Goal: Transaction & Acquisition: Purchase product/service

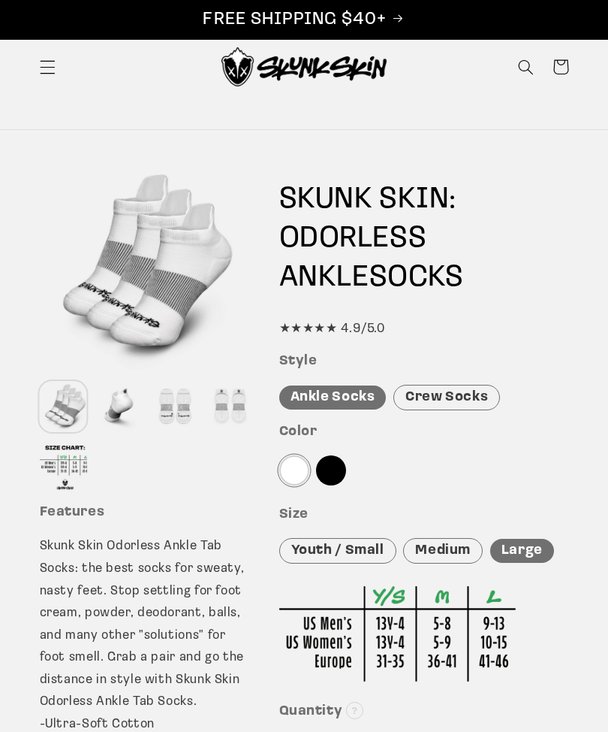
click at [449, 397] on div "Crew Socks" at bounding box center [447, 398] width 107 height 26
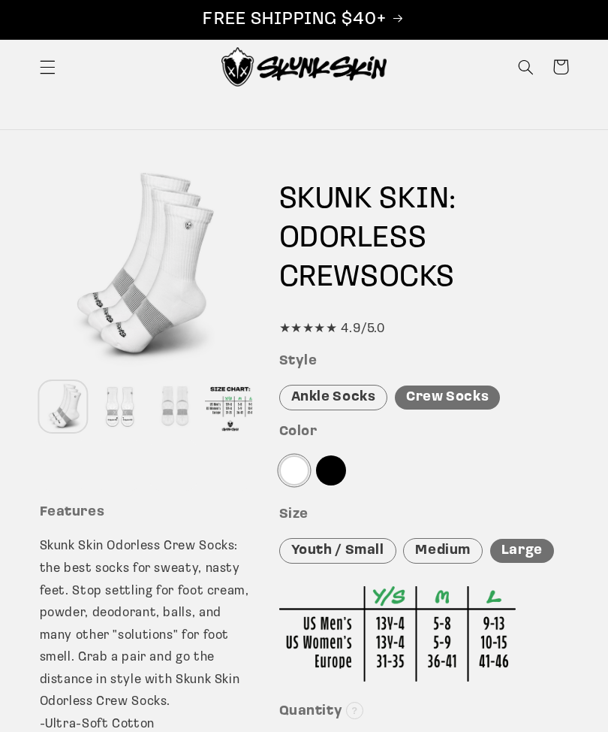
scroll to position [1, 0]
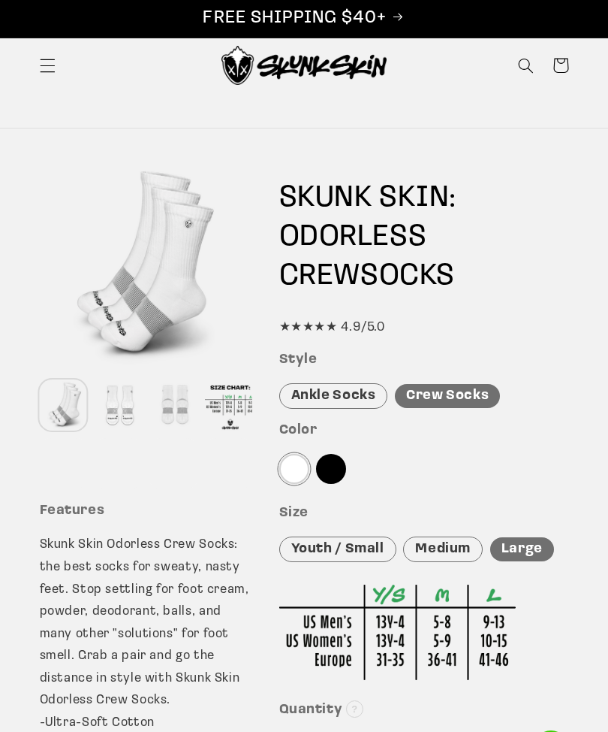
click at [527, 548] on div "Large" at bounding box center [523, 550] width 64 height 25
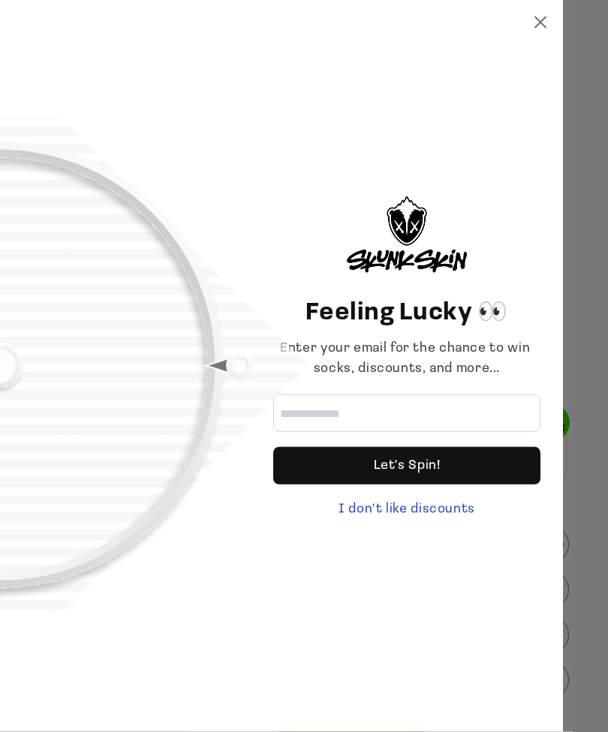
scroll to position [328, 0]
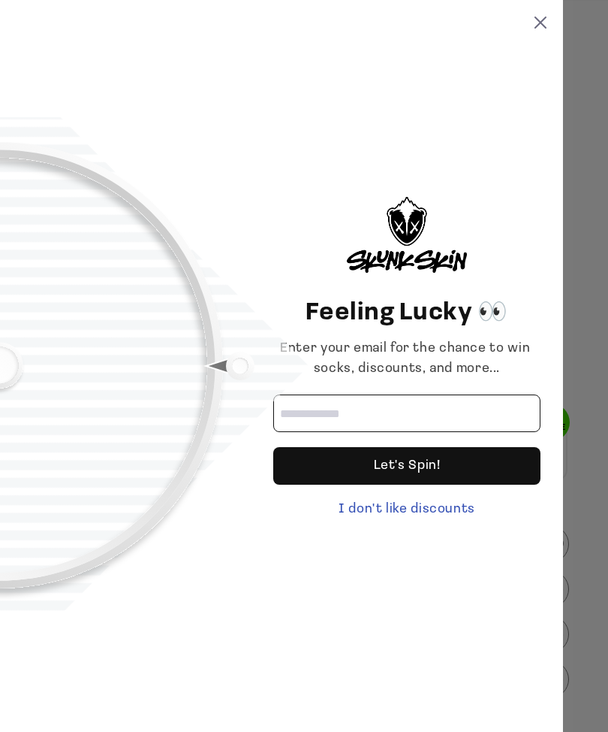
click at [431, 432] on input "Email address" at bounding box center [406, 413] width 267 height 38
type input "**********"
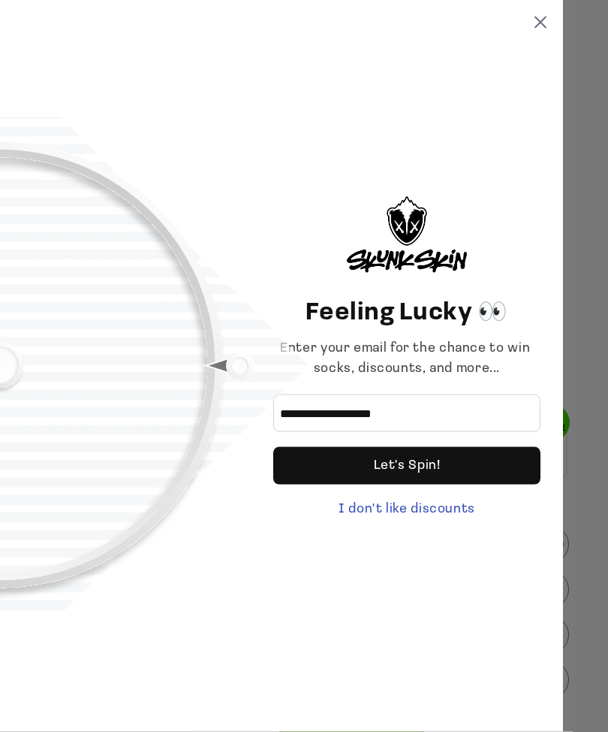
click at [421, 485] on div "Let's Spin!" at bounding box center [407, 466] width 67 height 38
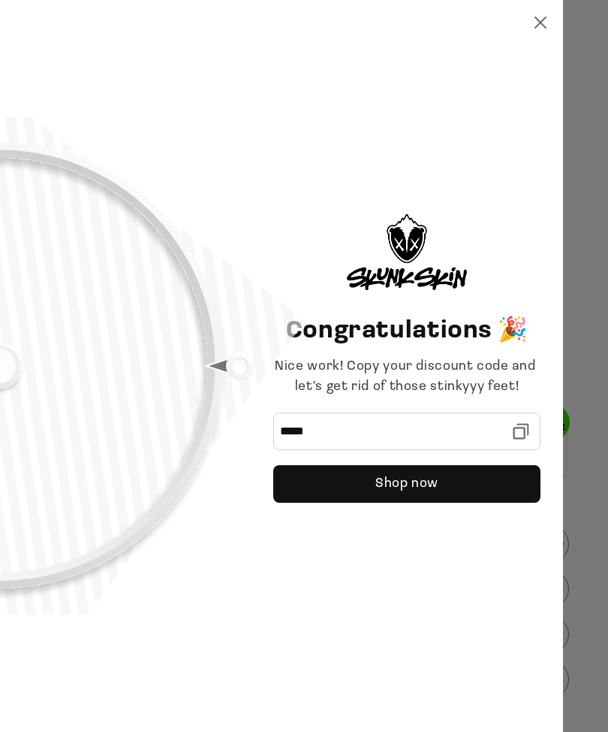
click at [521, 442] on icon at bounding box center [521, 431] width 21 height 21
click at [428, 503] on div "Shop now" at bounding box center [407, 484] width 63 height 38
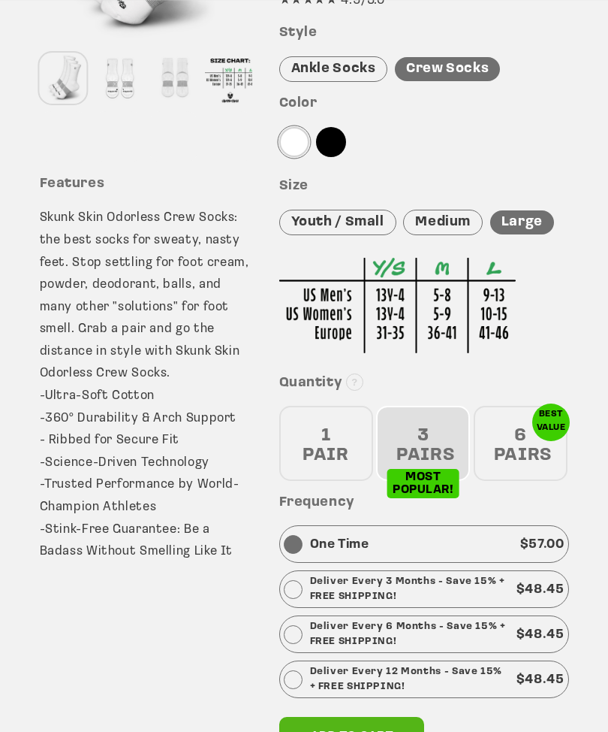
click at [531, 434] on div "6 PAIRS" at bounding box center [521, 443] width 94 height 75
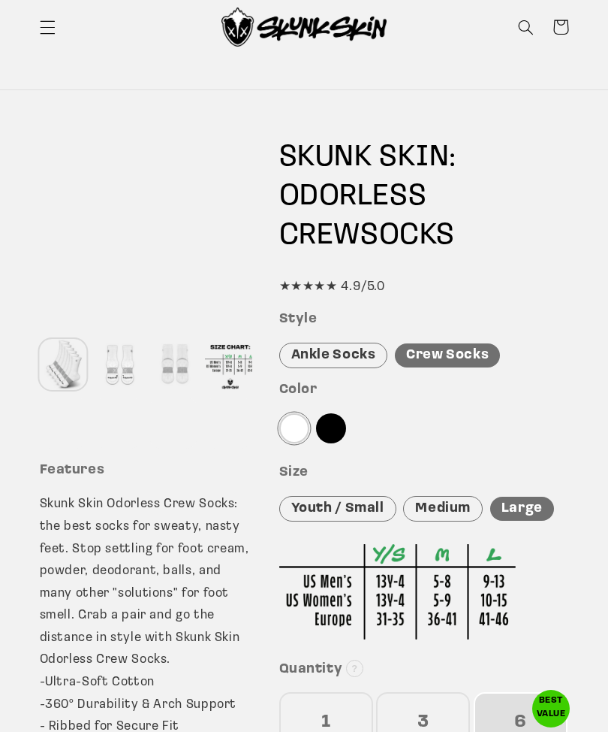
scroll to position [41, 0]
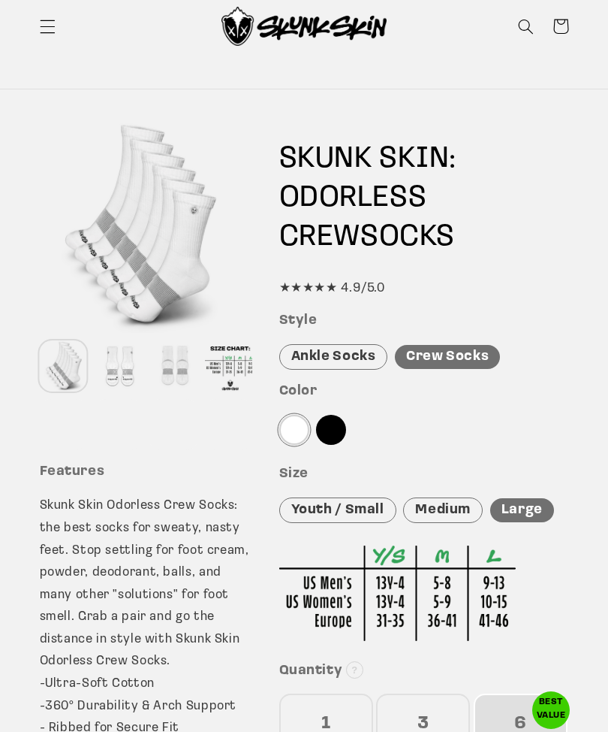
click at [124, 370] on div at bounding box center [118, 366] width 47 height 51
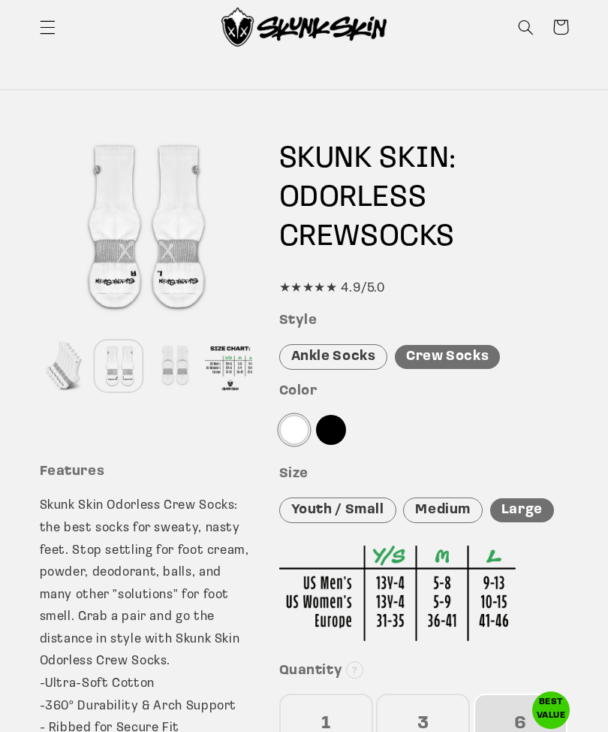
click at [177, 372] on div at bounding box center [172, 365] width 47 height 51
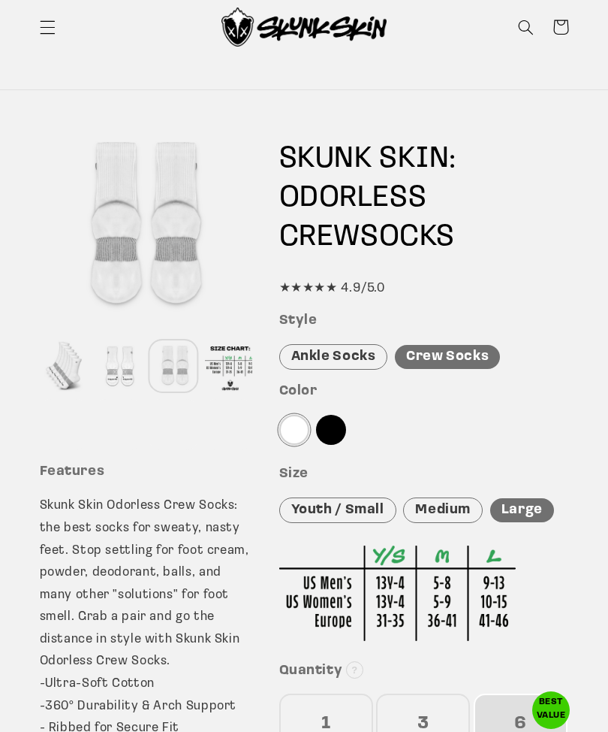
click at [127, 377] on div at bounding box center [118, 365] width 47 height 51
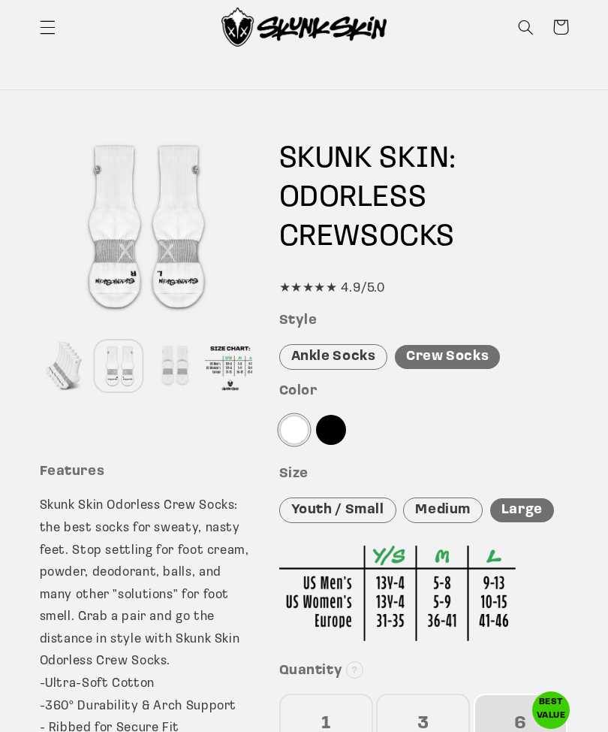
click at [169, 364] on div at bounding box center [172, 365] width 47 height 51
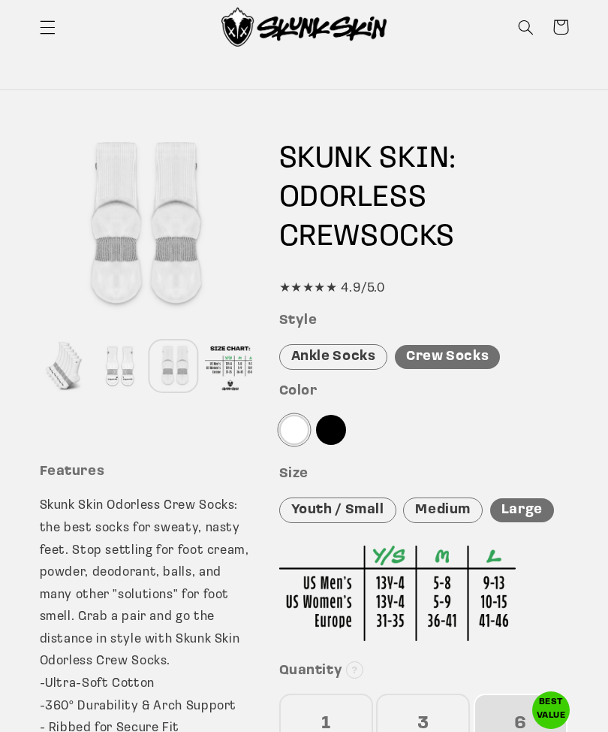
click at [235, 368] on div at bounding box center [228, 365] width 47 height 51
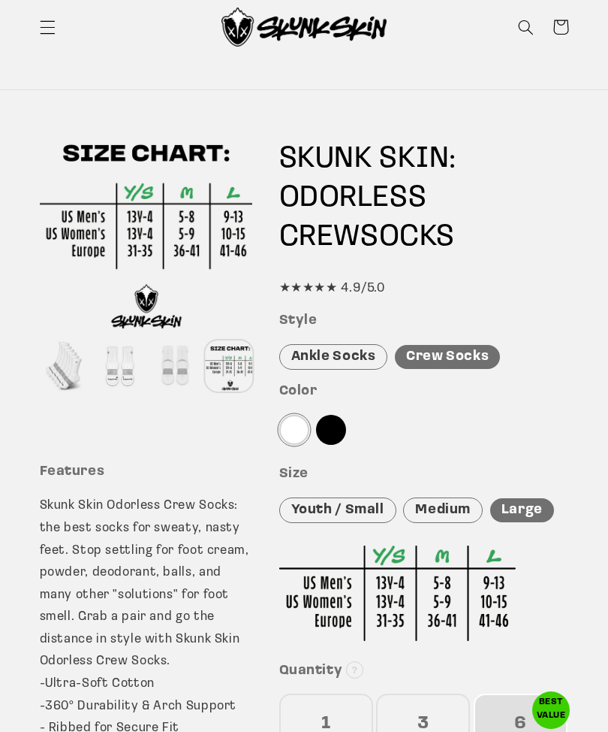
click at [129, 374] on div at bounding box center [118, 365] width 47 height 51
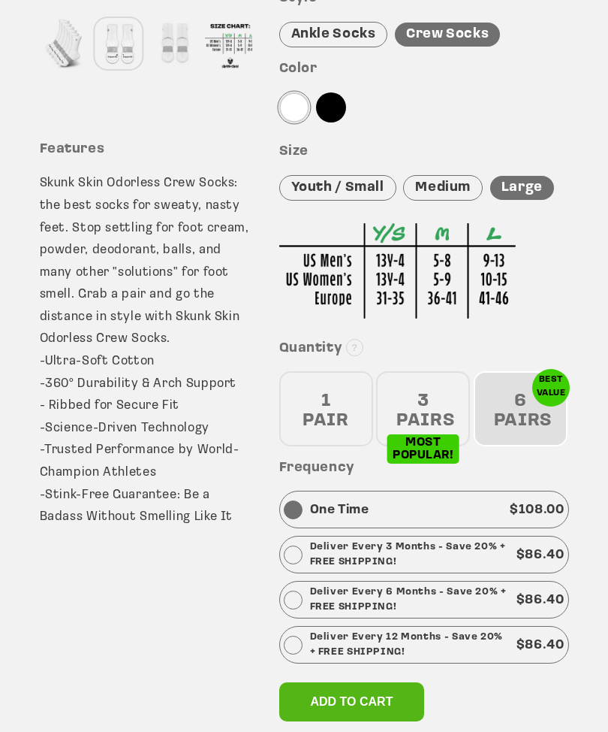
scroll to position [373, 0]
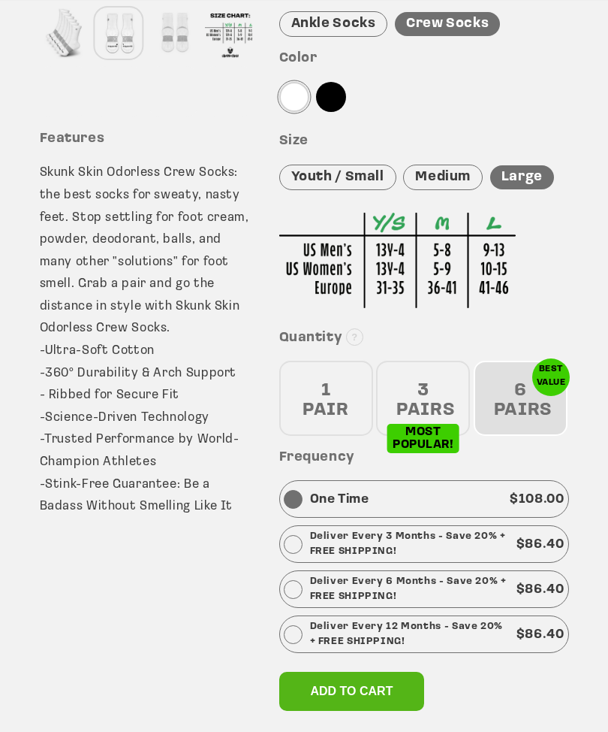
click at [452, 385] on div "3 PAIRS" at bounding box center [423, 398] width 94 height 75
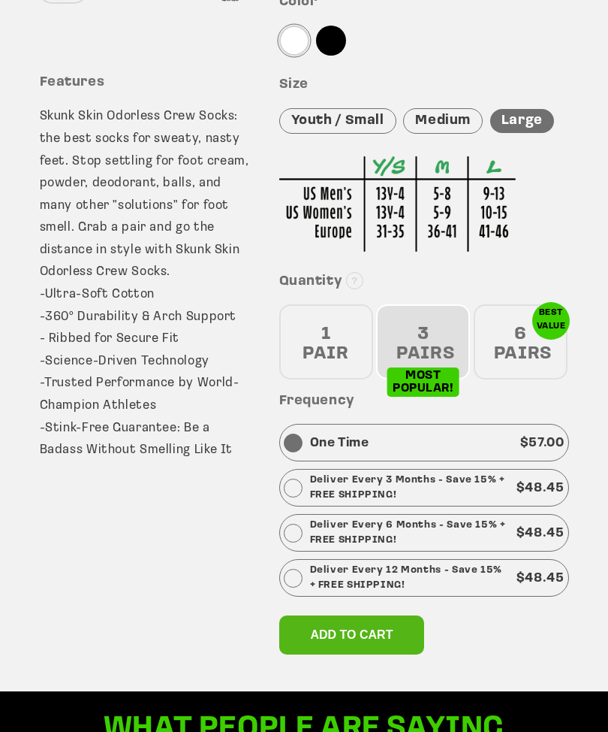
scroll to position [430, 0]
click at [527, 333] on div "6 PAIRS" at bounding box center [521, 341] width 94 height 75
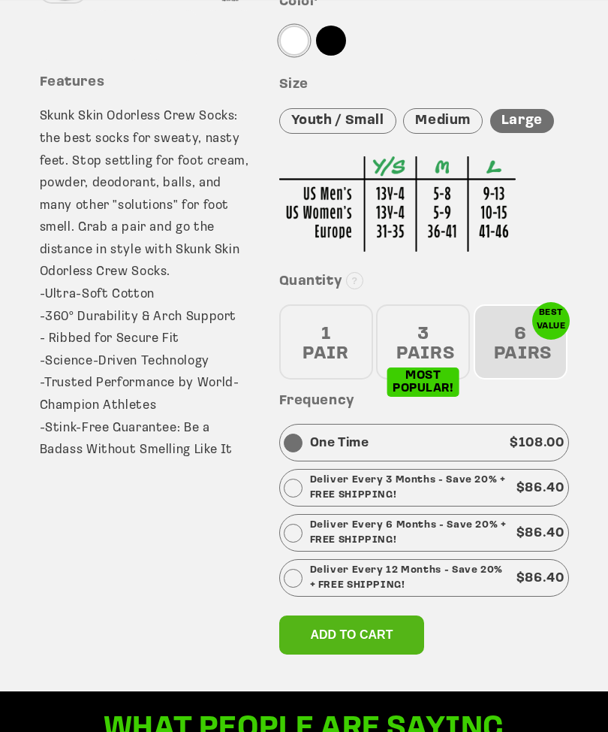
click at [297, 571] on div at bounding box center [293, 578] width 19 height 19
click at [378, 629] on span "Add to cart" at bounding box center [352, 634] width 83 height 13
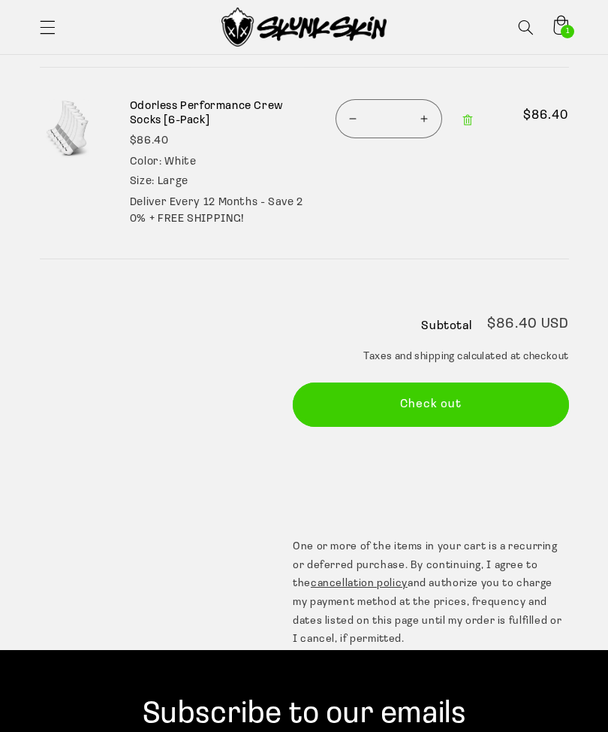
scroll to position [165, 0]
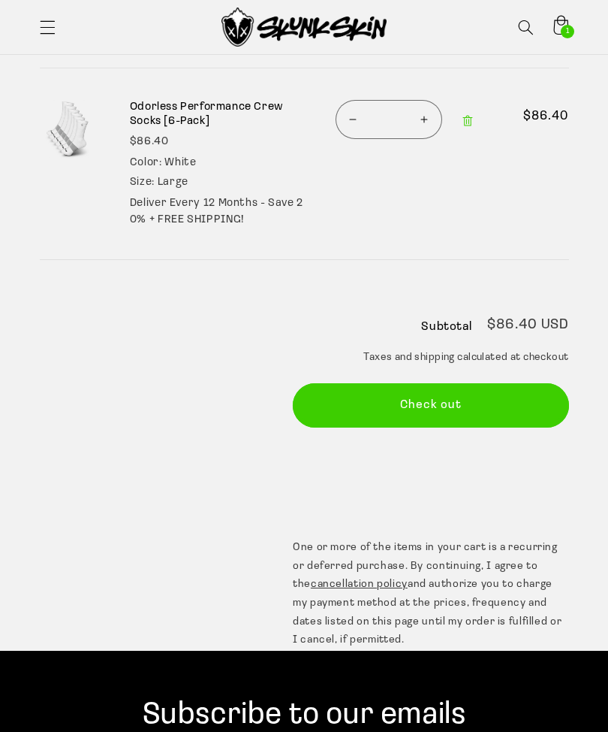
click at [459, 391] on button "Check out" at bounding box center [431, 405] width 276 height 44
